Goal: Task Accomplishment & Management: Manage account settings

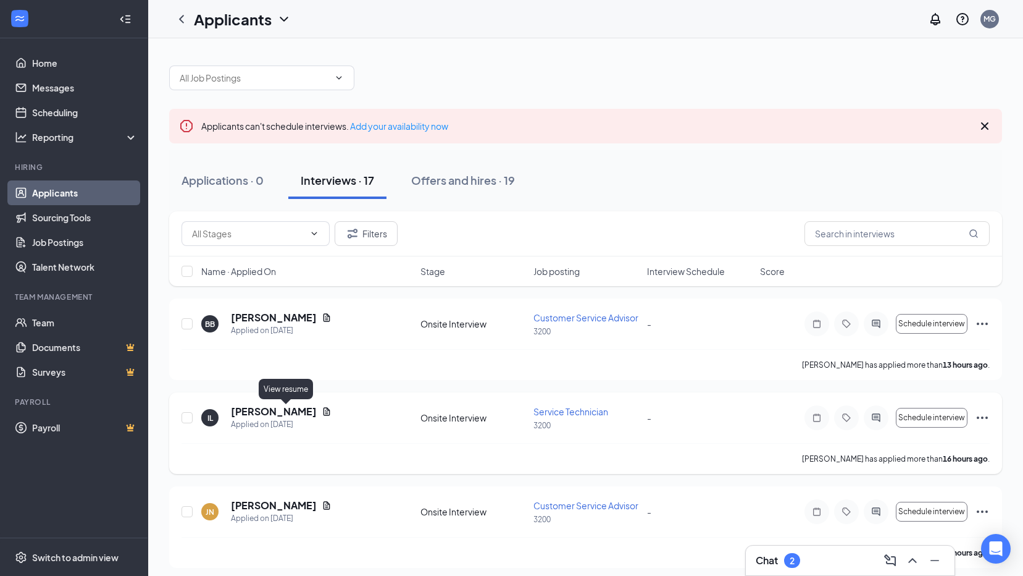
click at [322, 411] on icon "Document" at bounding box center [327, 411] width 10 height 10
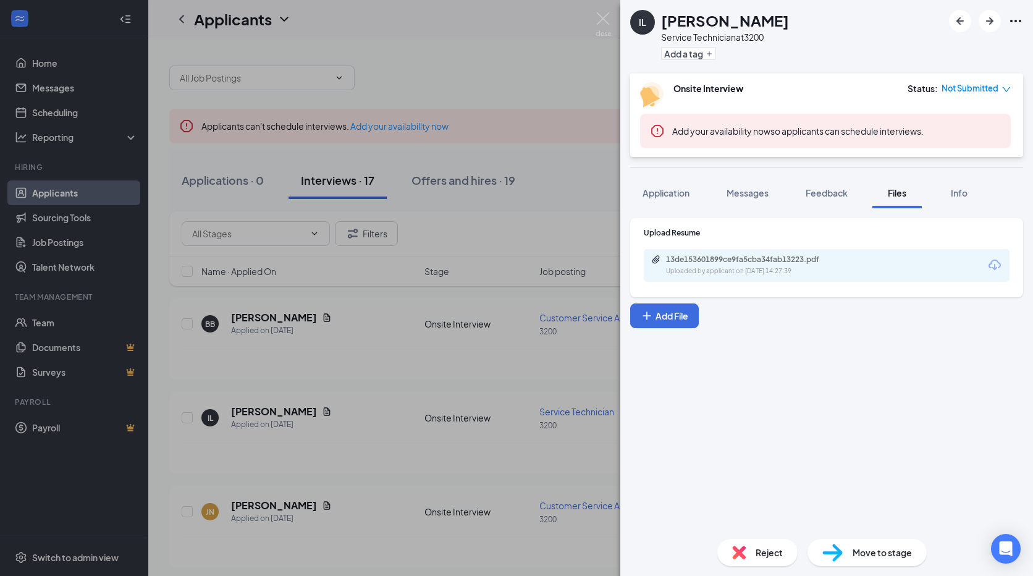
click at [708, 262] on div "13de153601899ce9fa5cba34fab13223.pdf" at bounding box center [752, 259] width 173 height 10
click at [419, 329] on div "IL [PERSON_NAME] Service Technician at 3200 Add a tag Onsite Interview Status :…" at bounding box center [516, 288] width 1033 height 576
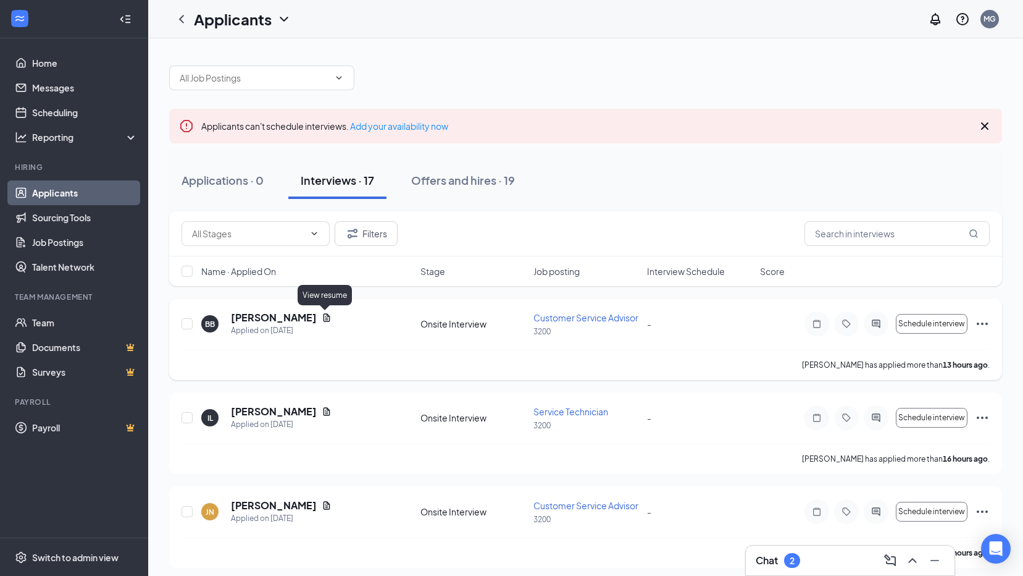
click at [327, 316] on icon "Document" at bounding box center [327, 318] width 10 height 10
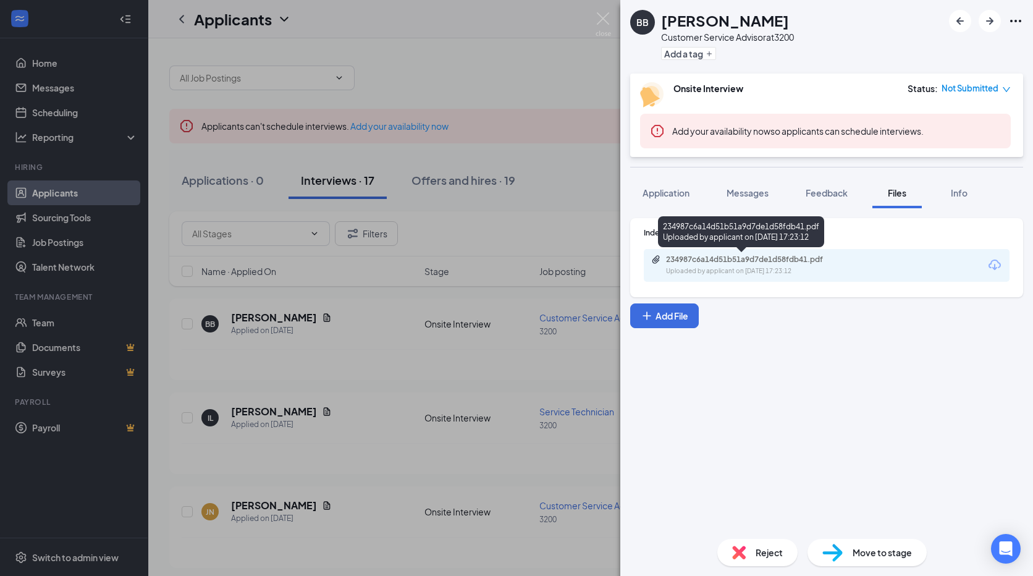
click at [726, 264] on div "234987c6a14d51b51a9d7de1d58fdb41.pdf Uploaded by applicant on [DATE] 17:23:12" at bounding box center [751, 265] width 200 height 22
click at [256, 50] on div "BB [PERSON_NAME] Customer Service Advisor at 3200 Add a tag Onsite Interview St…" at bounding box center [516, 288] width 1033 height 576
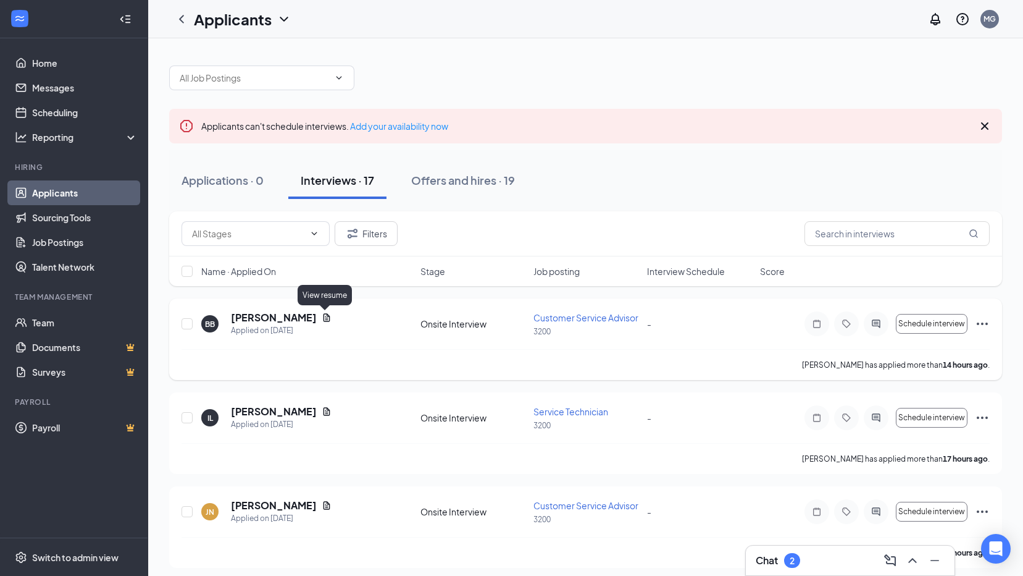
click at [322, 322] on icon "Document" at bounding box center [327, 318] width 10 height 10
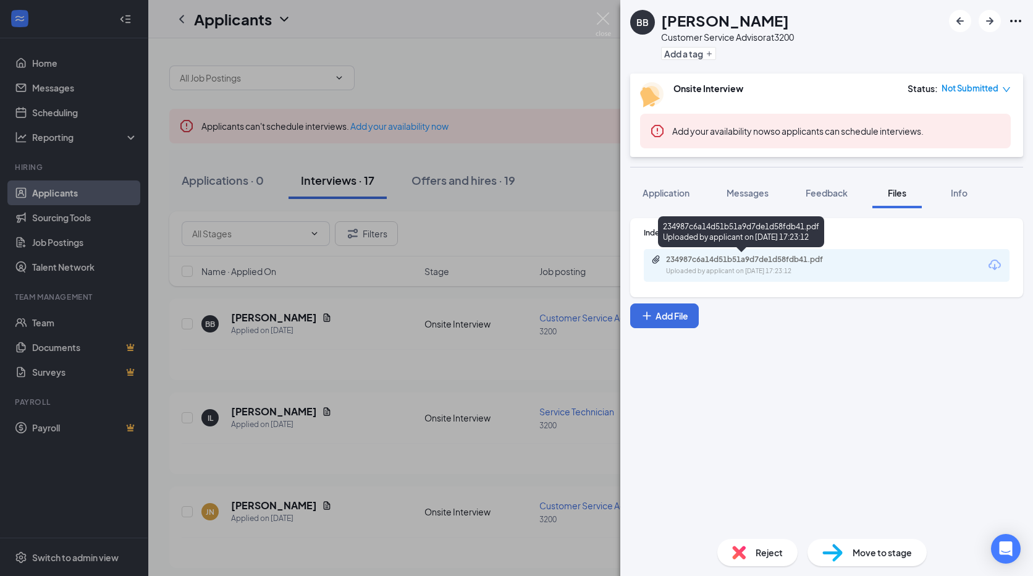
click at [744, 271] on div "Uploaded by applicant on [DATE] 17:23:12" at bounding box center [758, 271] width 185 height 10
click at [475, 51] on div "BB [PERSON_NAME] Customer Service Advisor at 3200 Add a tag Onsite Interview St…" at bounding box center [516, 288] width 1033 height 576
